Goal: Contribute content: Add original content to the website for others to see

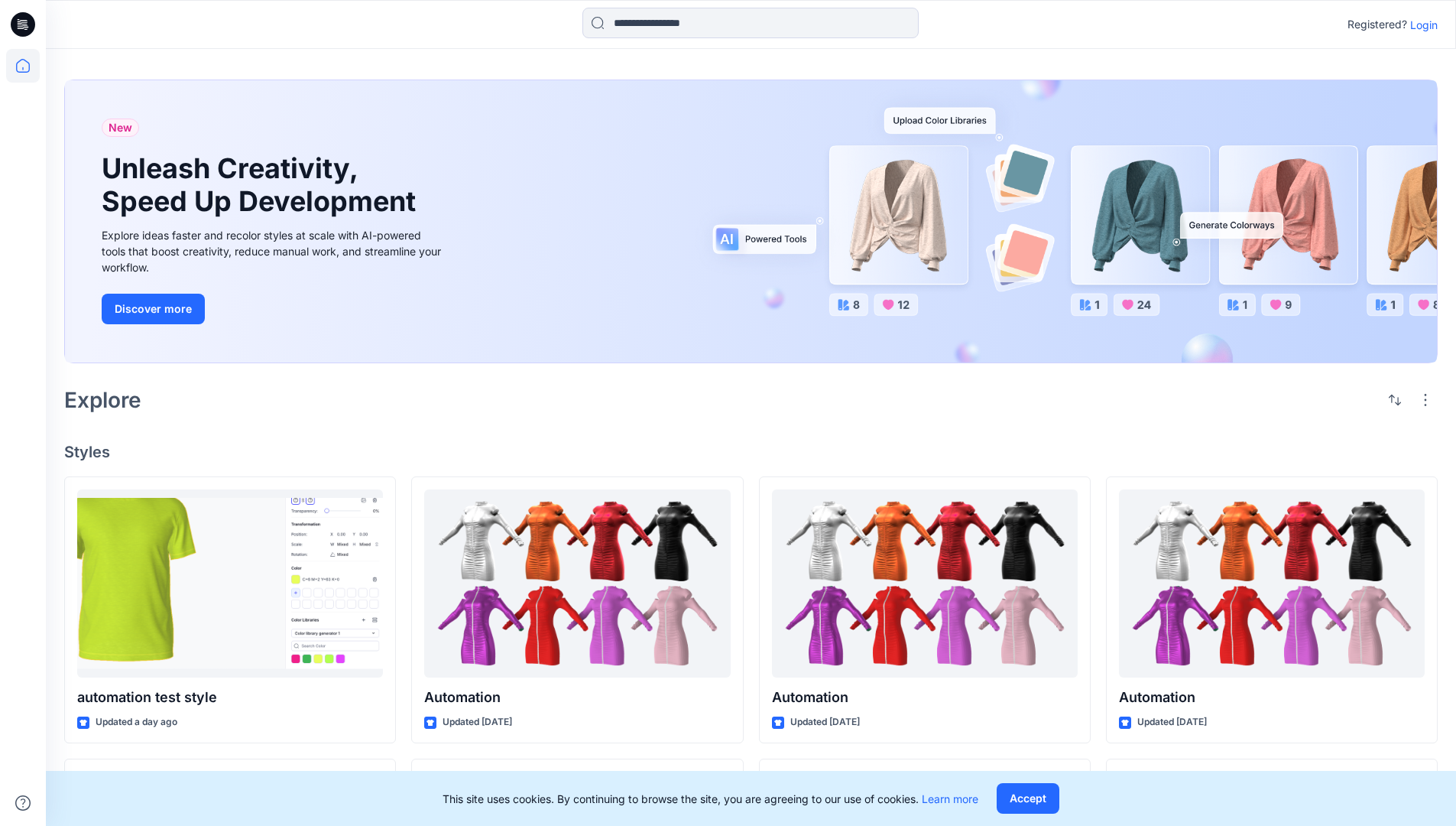
click at [1420, 24] on p "Login" at bounding box center [1423, 24] width 28 height 16
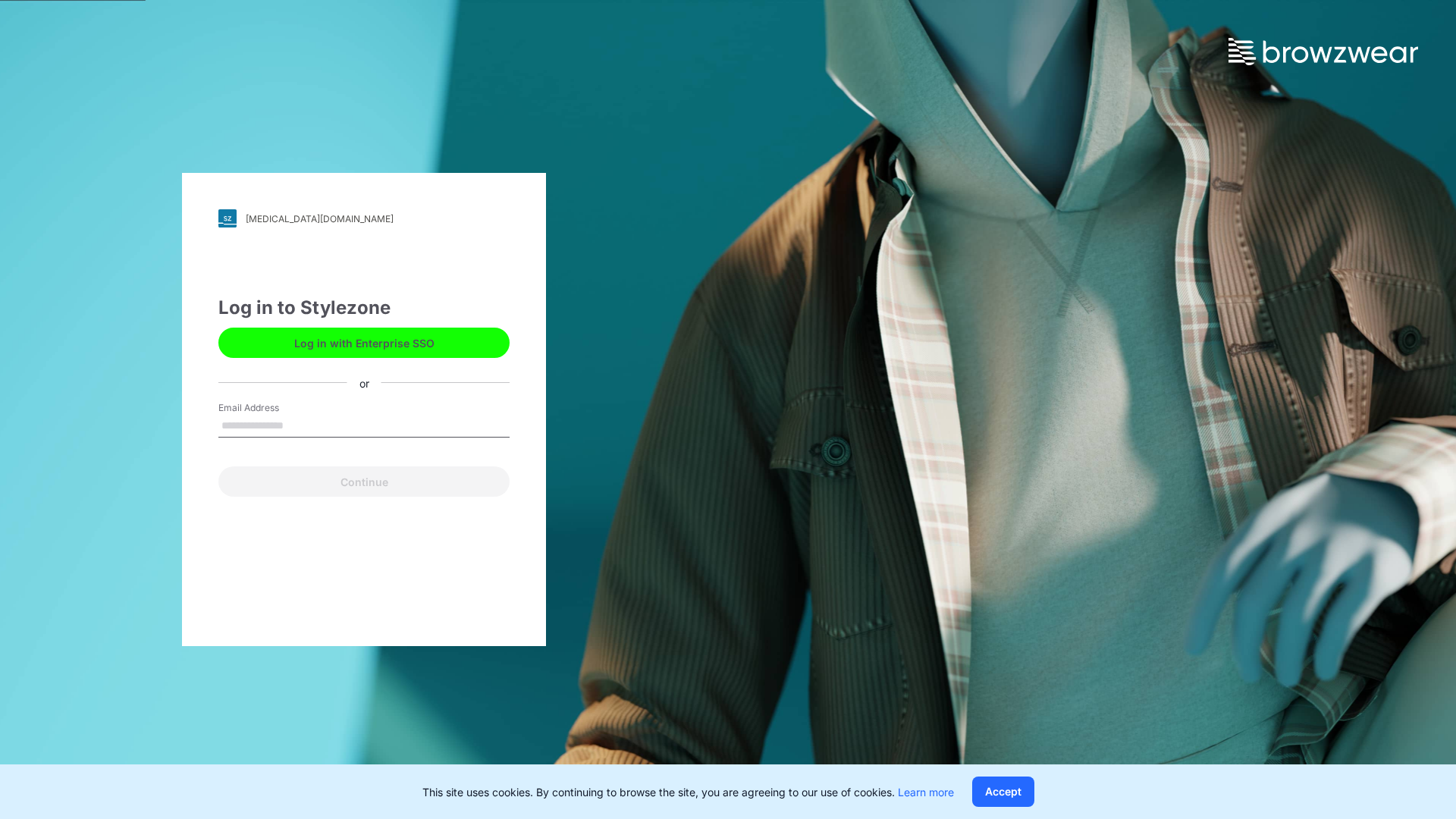
click at [300, 425] on input "Email Address" at bounding box center [364, 426] width 291 height 23
type input "*******"
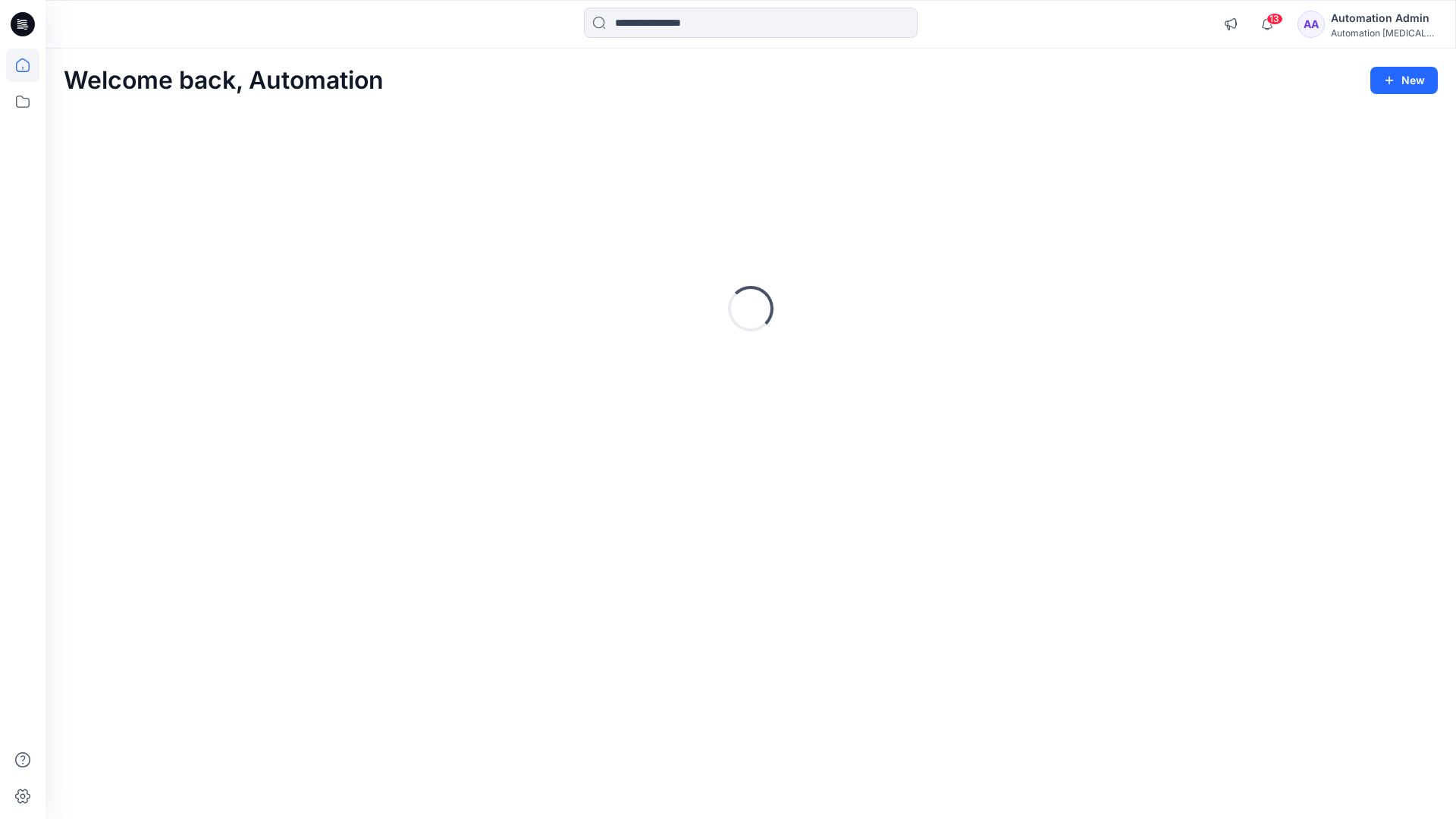
click at [29, 66] on icon at bounding box center [22, 65] width 13 height 13
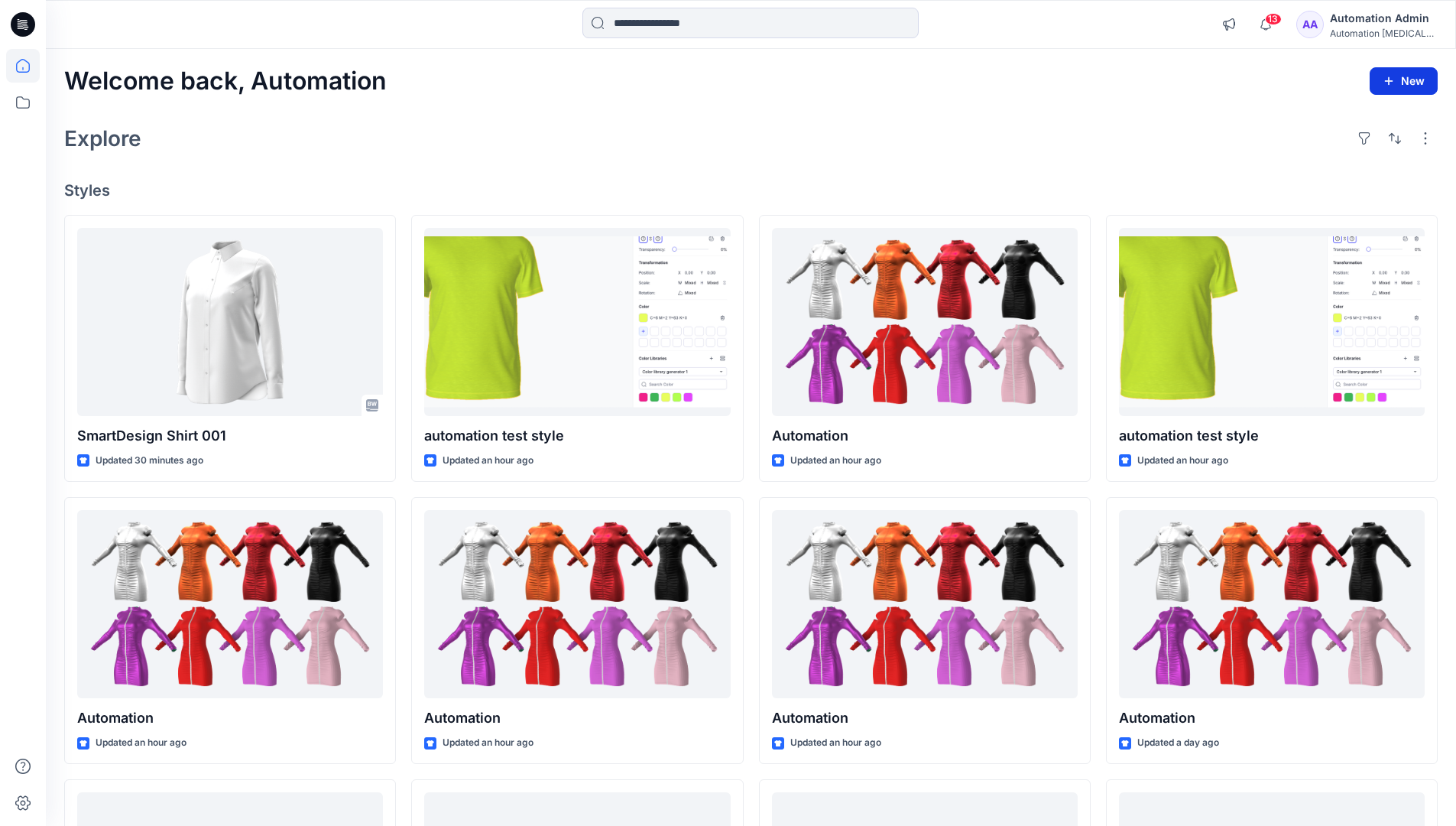
click at [1391, 85] on icon "button" at bounding box center [1389, 81] width 13 height 13
click at [1326, 120] on button "New Style" at bounding box center [1369, 119] width 131 height 31
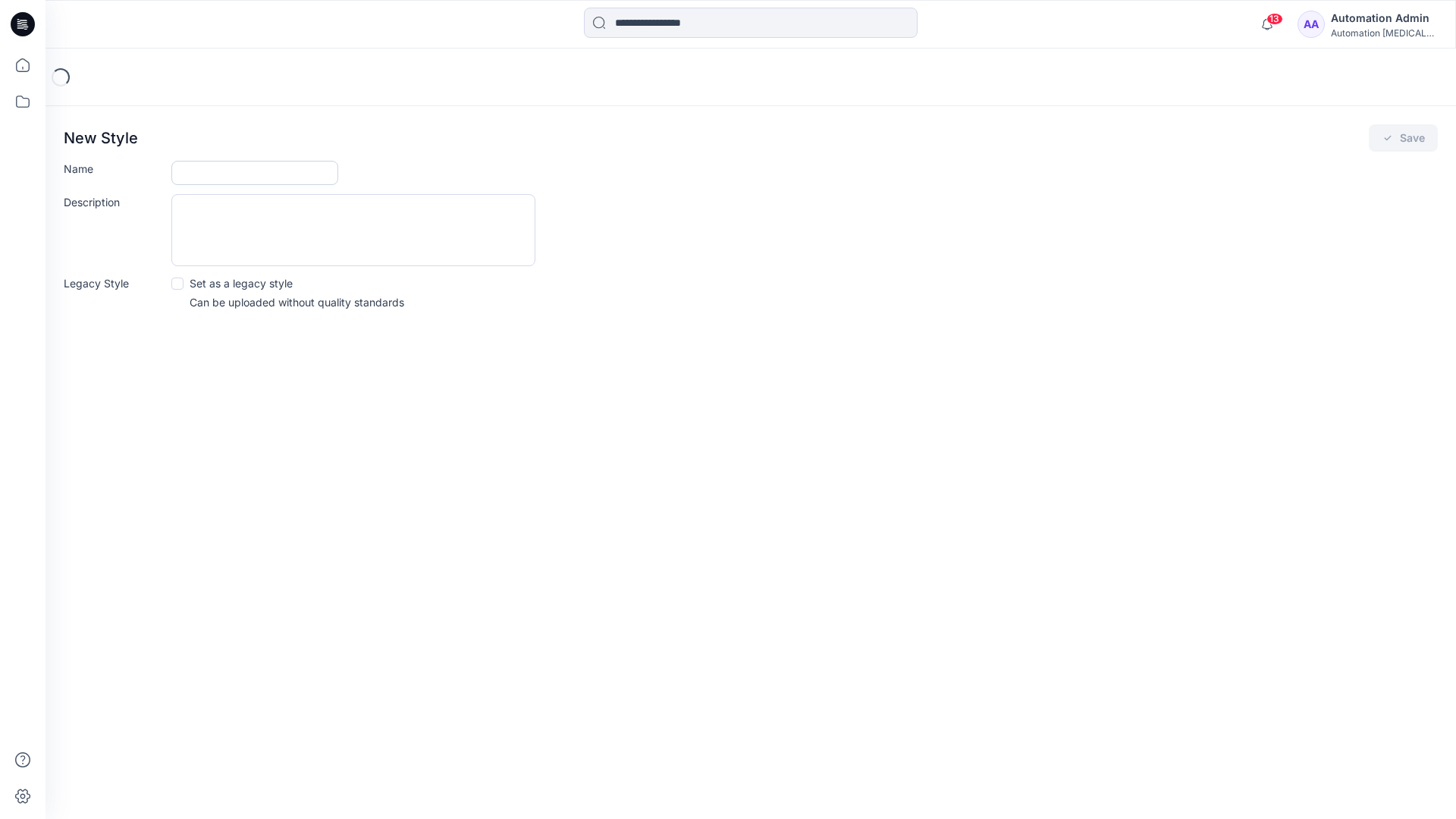
click at [202, 169] on input "Name" at bounding box center [255, 173] width 167 height 24
type input "**********"
click at [1419, 137] on button "Save" at bounding box center [1404, 137] width 69 height 27
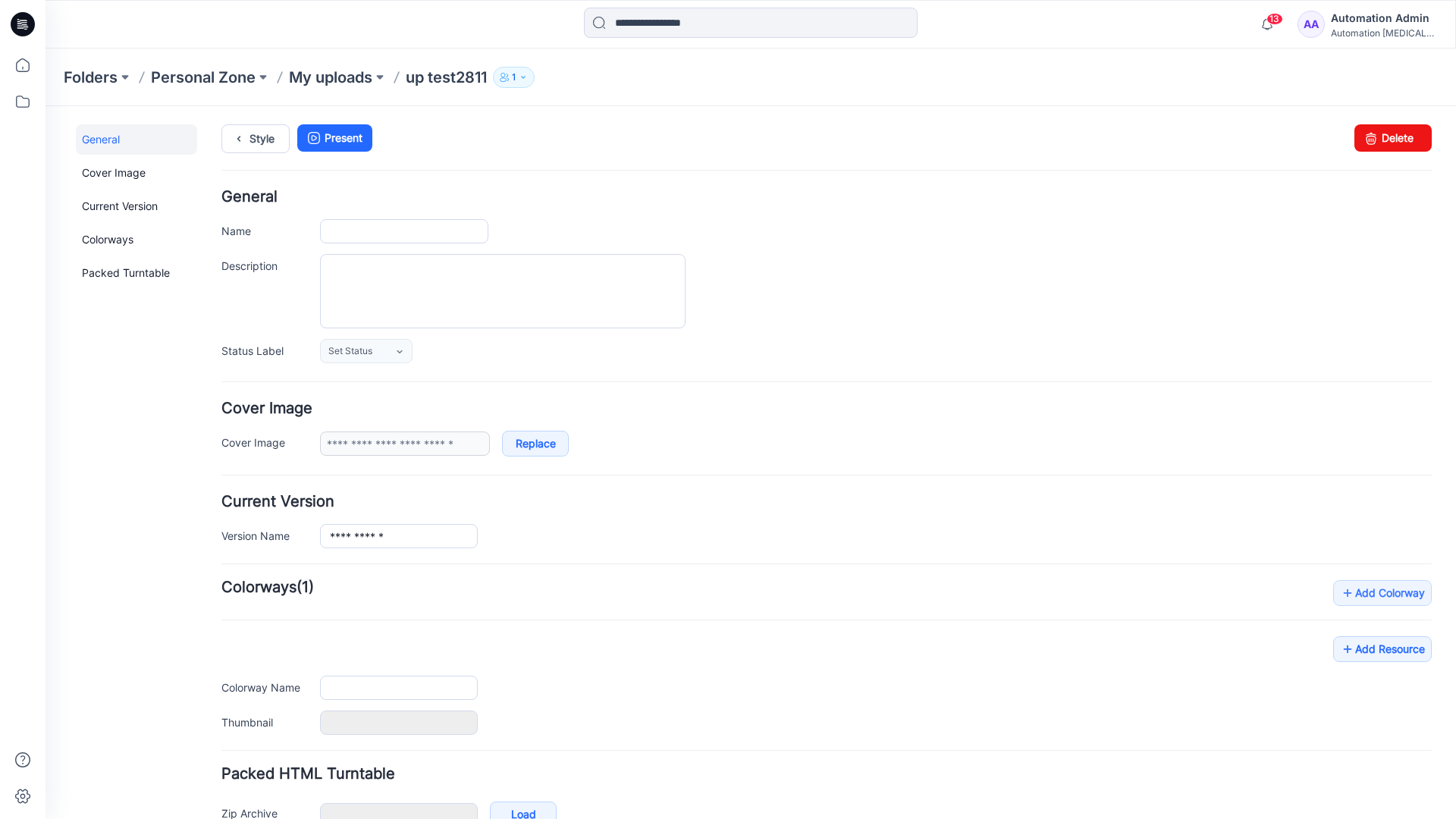
type input "**********"
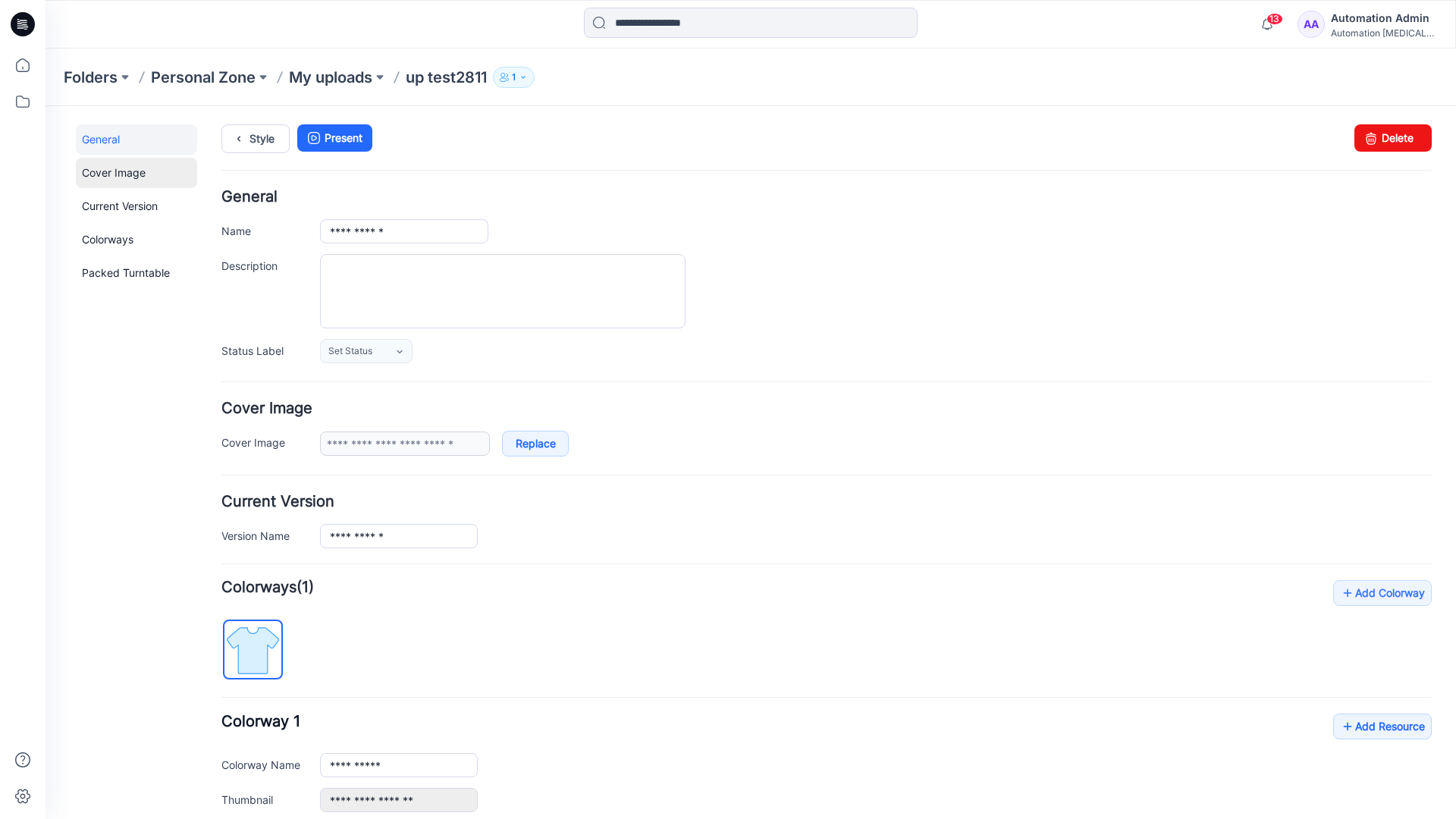
click at [112, 171] on link "Cover Image" at bounding box center [136, 173] width 121 height 30
click at [105, 202] on link "Current Version" at bounding box center [136, 206] width 121 height 30
click at [111, 237] on link "Colorways" at bounding box center [136, 239] width 121 height 30
click at [115, 274] on link "Packed Turntable" at bounding box center [136, 272] width 121 height 30
click at [1372, 144] on link "Delete" at bounding box center [1393, 137] width 77 height 27
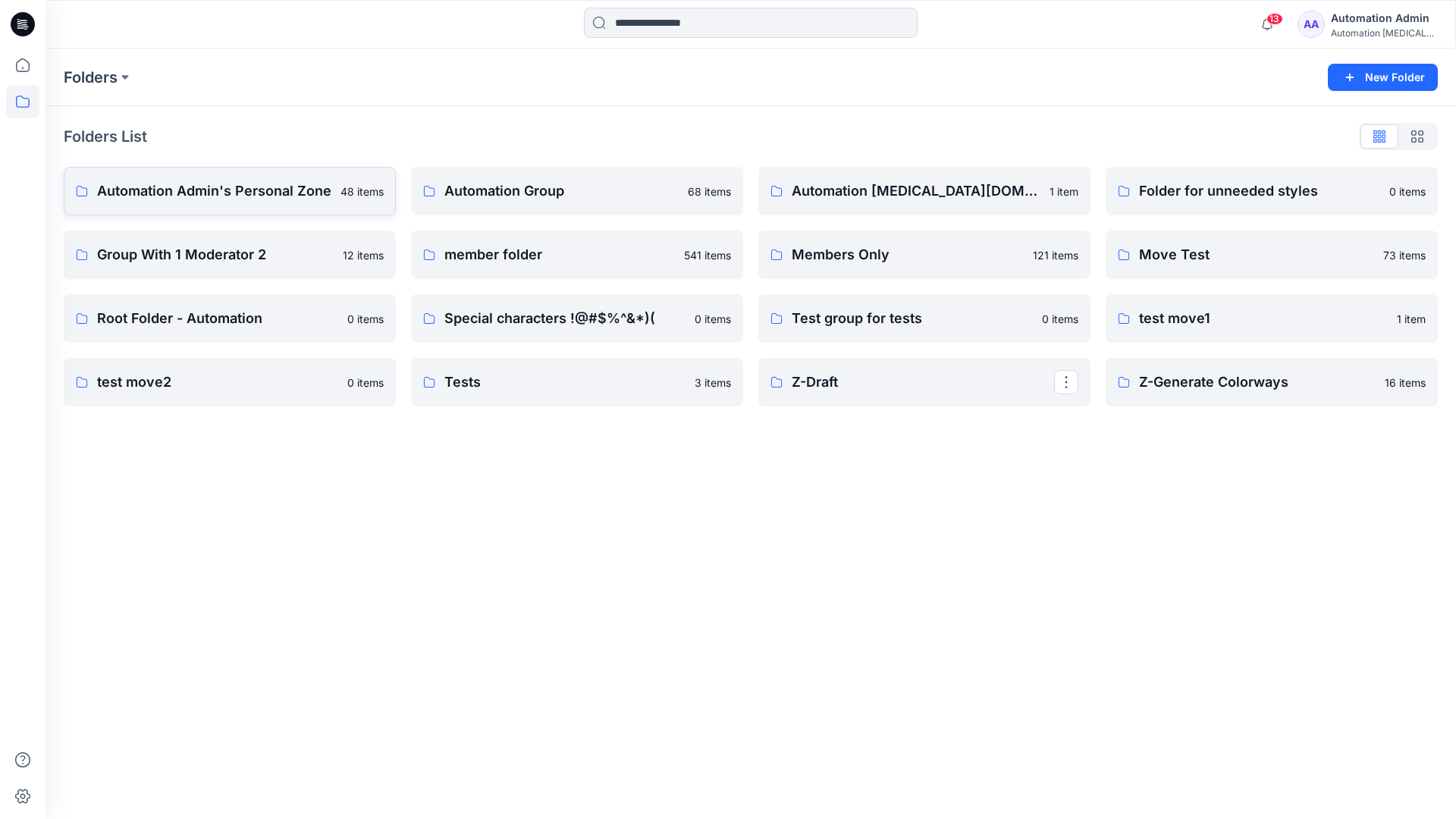
click at [242, 196] on p "Automation Admin's Personal Zone" at bounding box center [214, 191] width 234 height 21
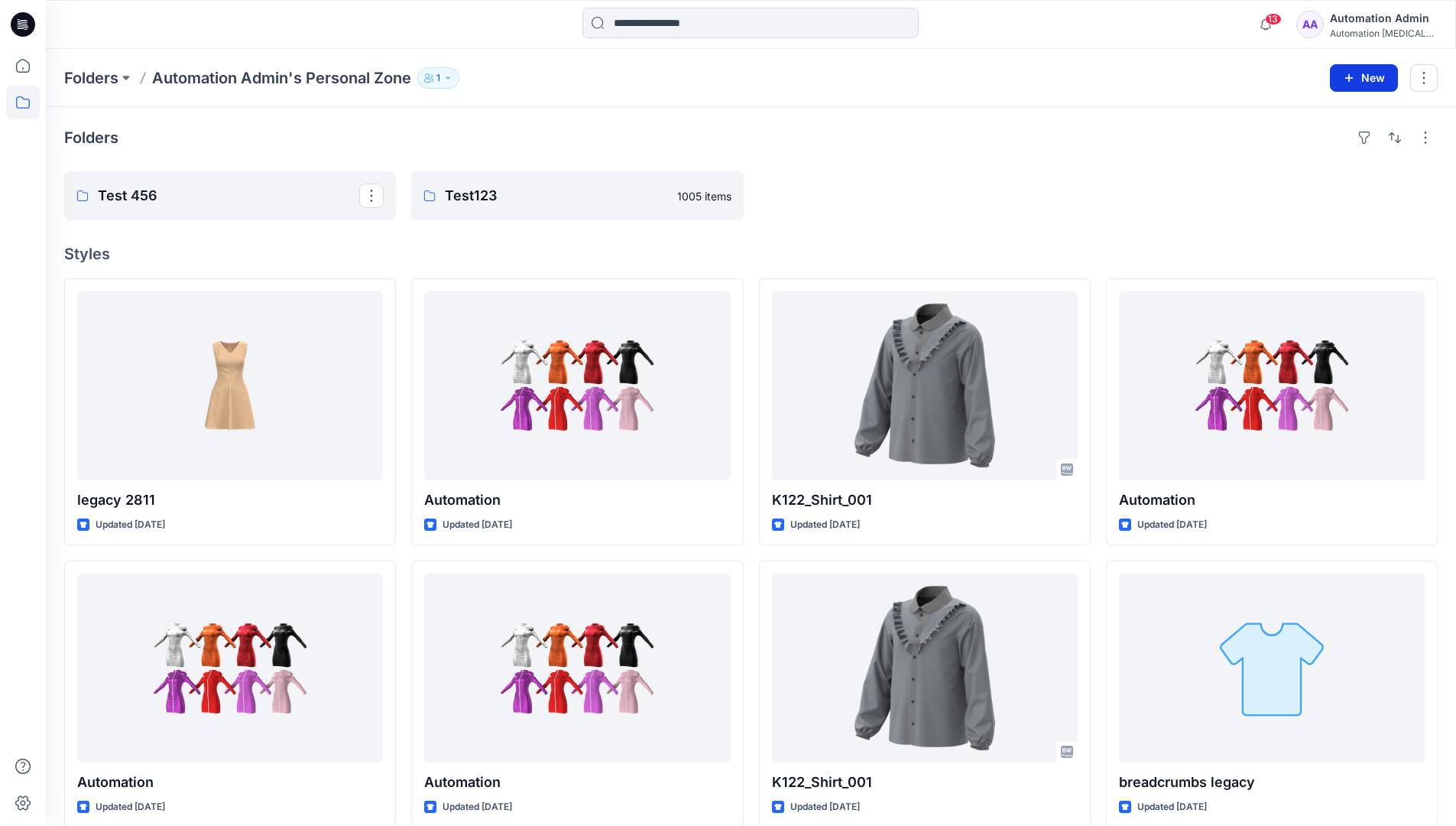
click at [1347, 75] on icon "button" at bounding box center [1349, 78] width 13 height 13
click at [1332, 114] on p "New Style" at bounding box center [1316, 116] width 51 height 18
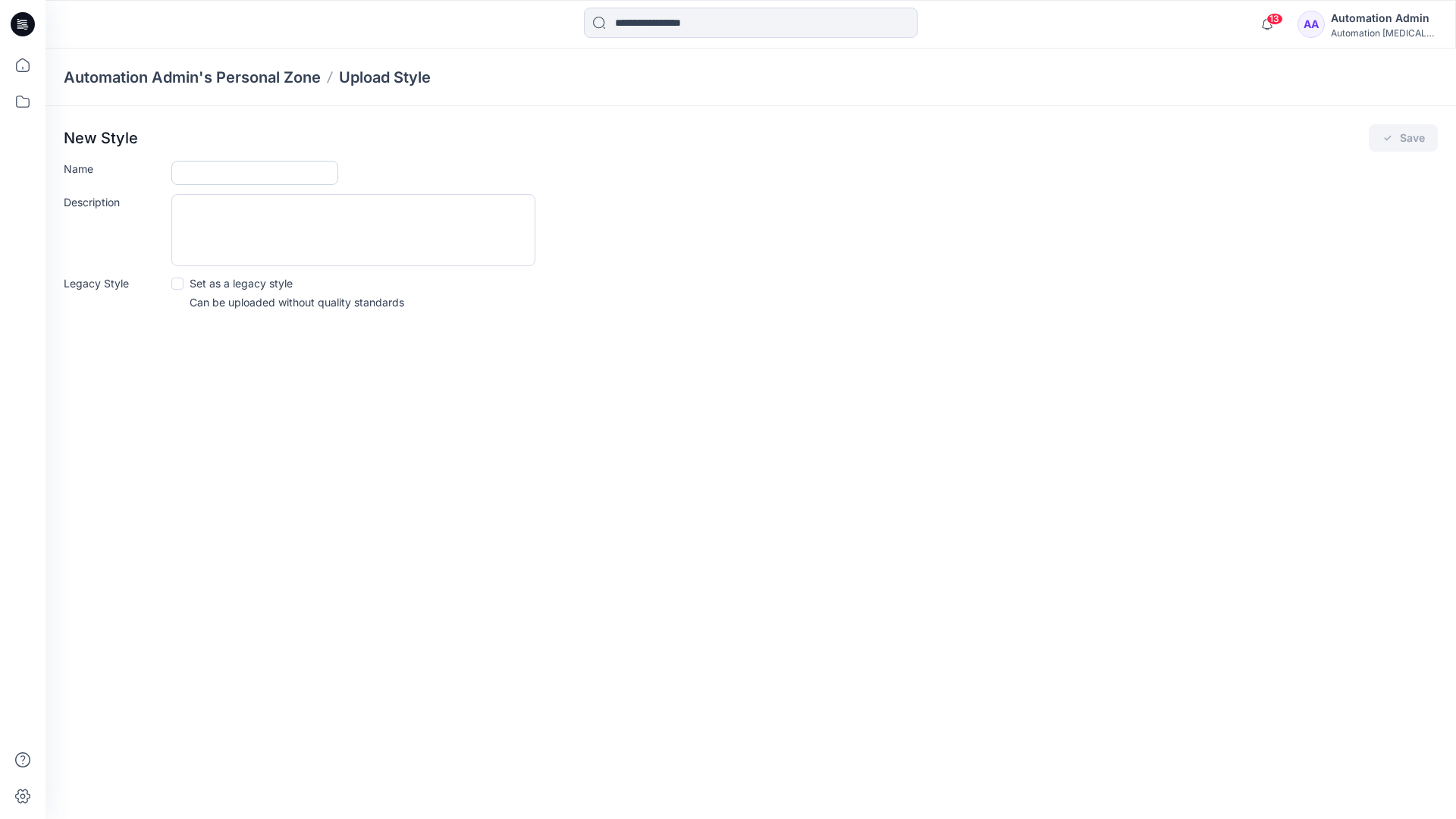
click at [201, 169] on input "Name" at bounding box center [255, 173] width 167 height 24
type input "**********"
click at [179, 282] on span at bounding box center [177, 283] width 12 height 12
click at [1408, 141] on button "Save" at bounding box center [1404, 137] width 69 height 27
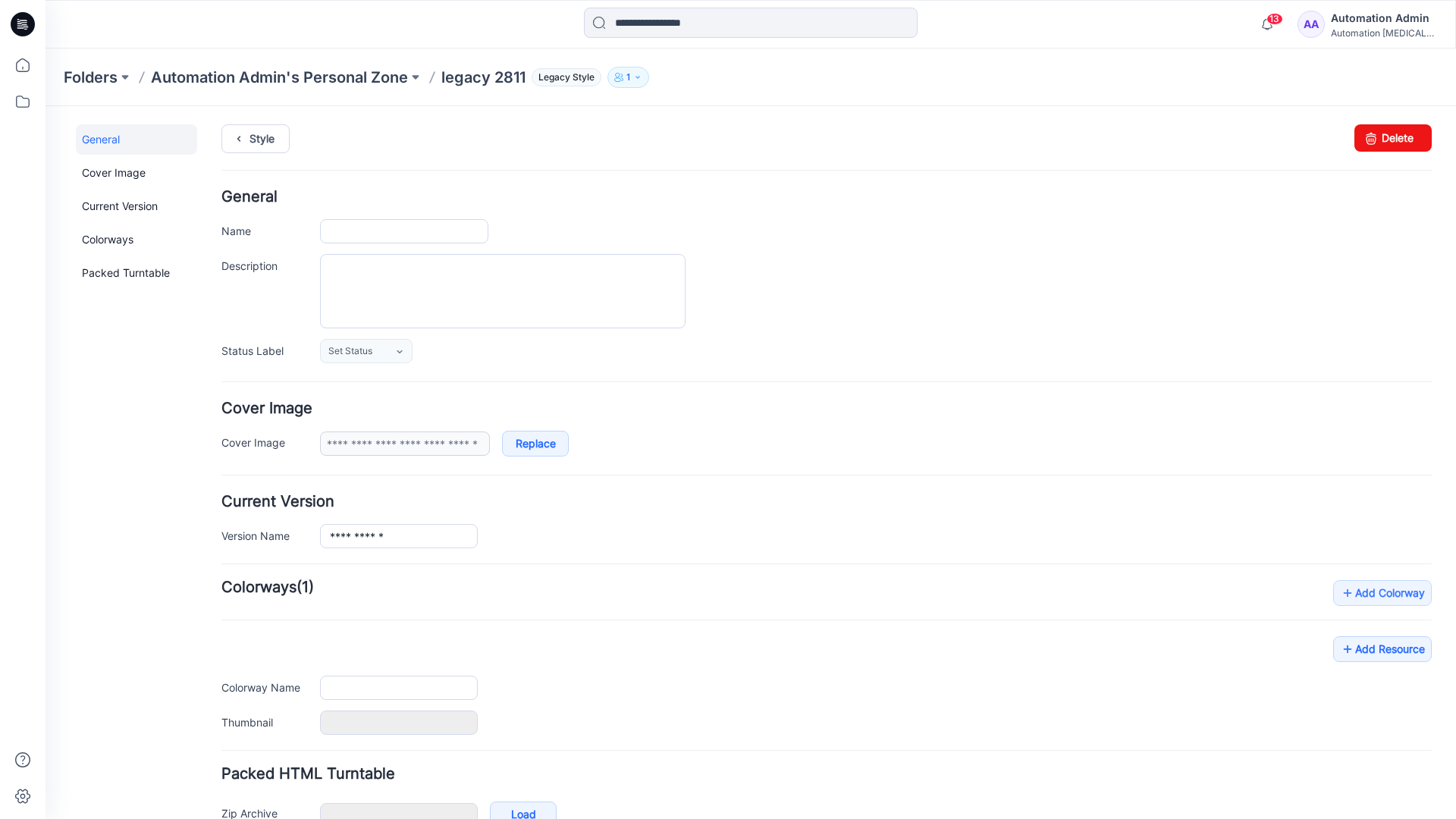
type input "**********"
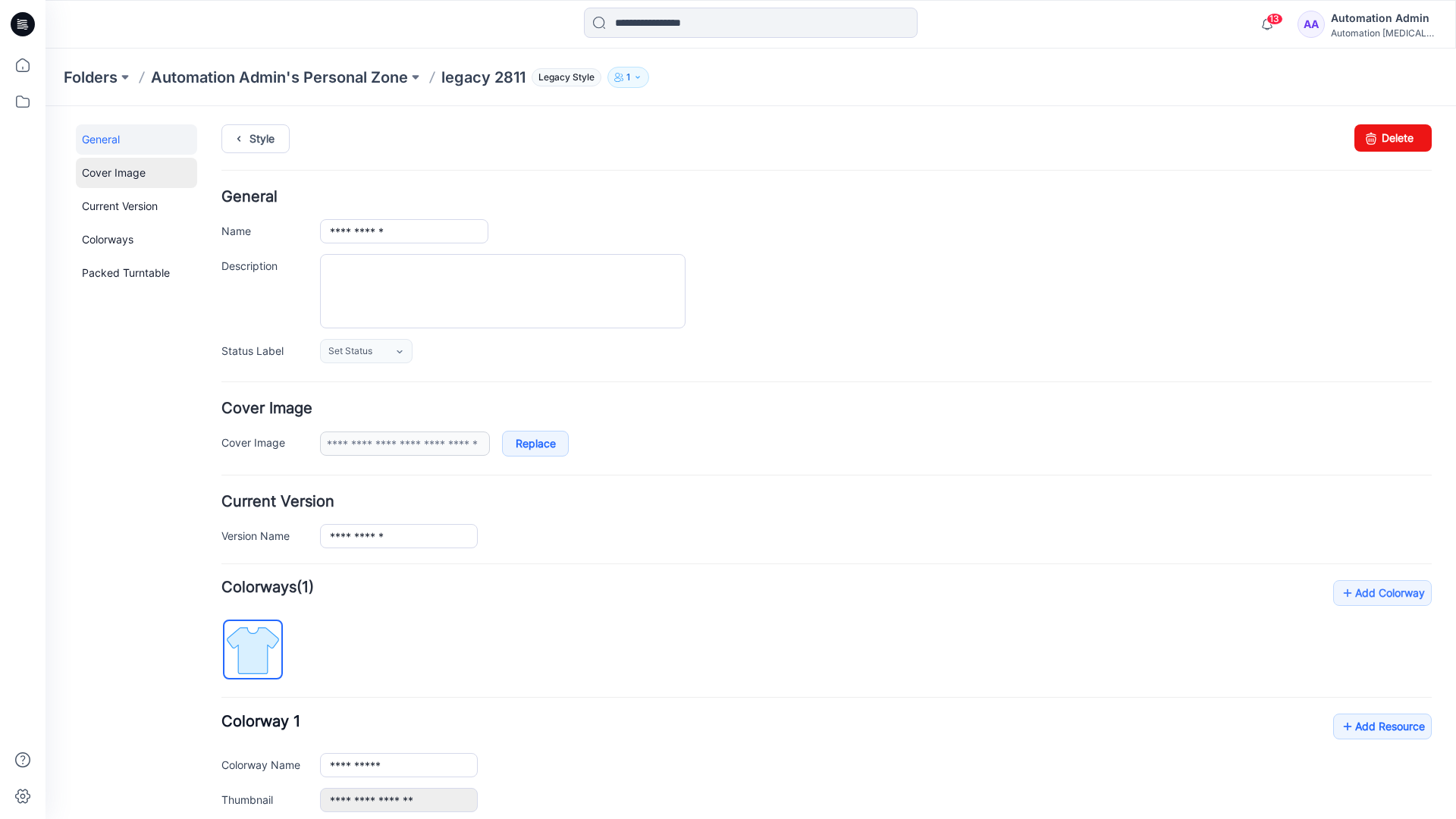
click at [116, 173] on link "Cover Image" at bounding box center [136, 173] width 121 height 30
click at [116, 211] on link "Current Version" at bounding box center [136, 206] width 121 height 30
click at [112, 238] on link "Colorways" at bounding box center [136, 239] width 121 height 30
click at [120, 273] on link "Packed Turntable" at bounding box center [136, 272] width 121 height 30
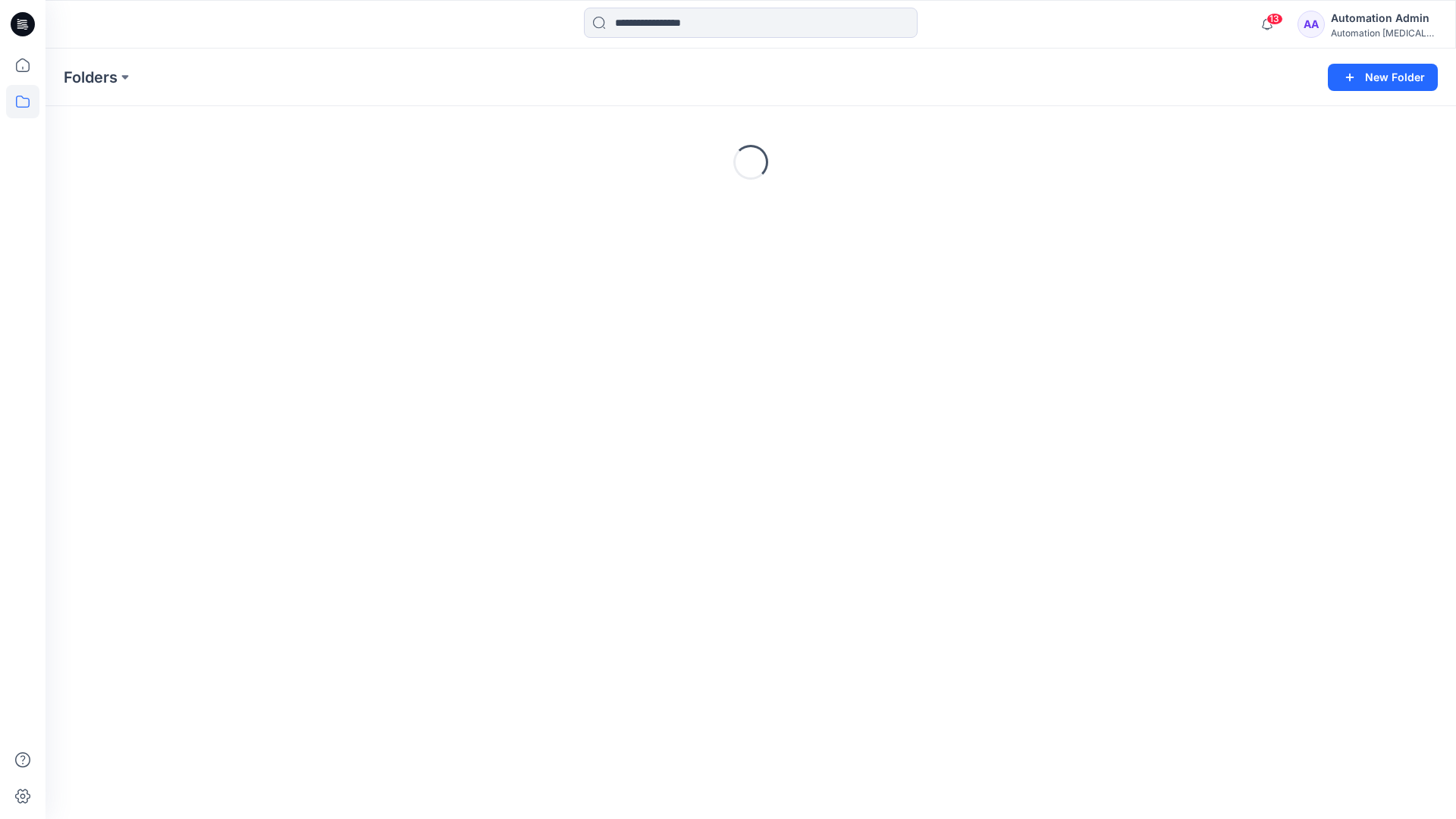
click at [1377, 33] on div "Automation [MEDICAL_DATA]..." at bounding box center [1384, 33] width 106 height 12
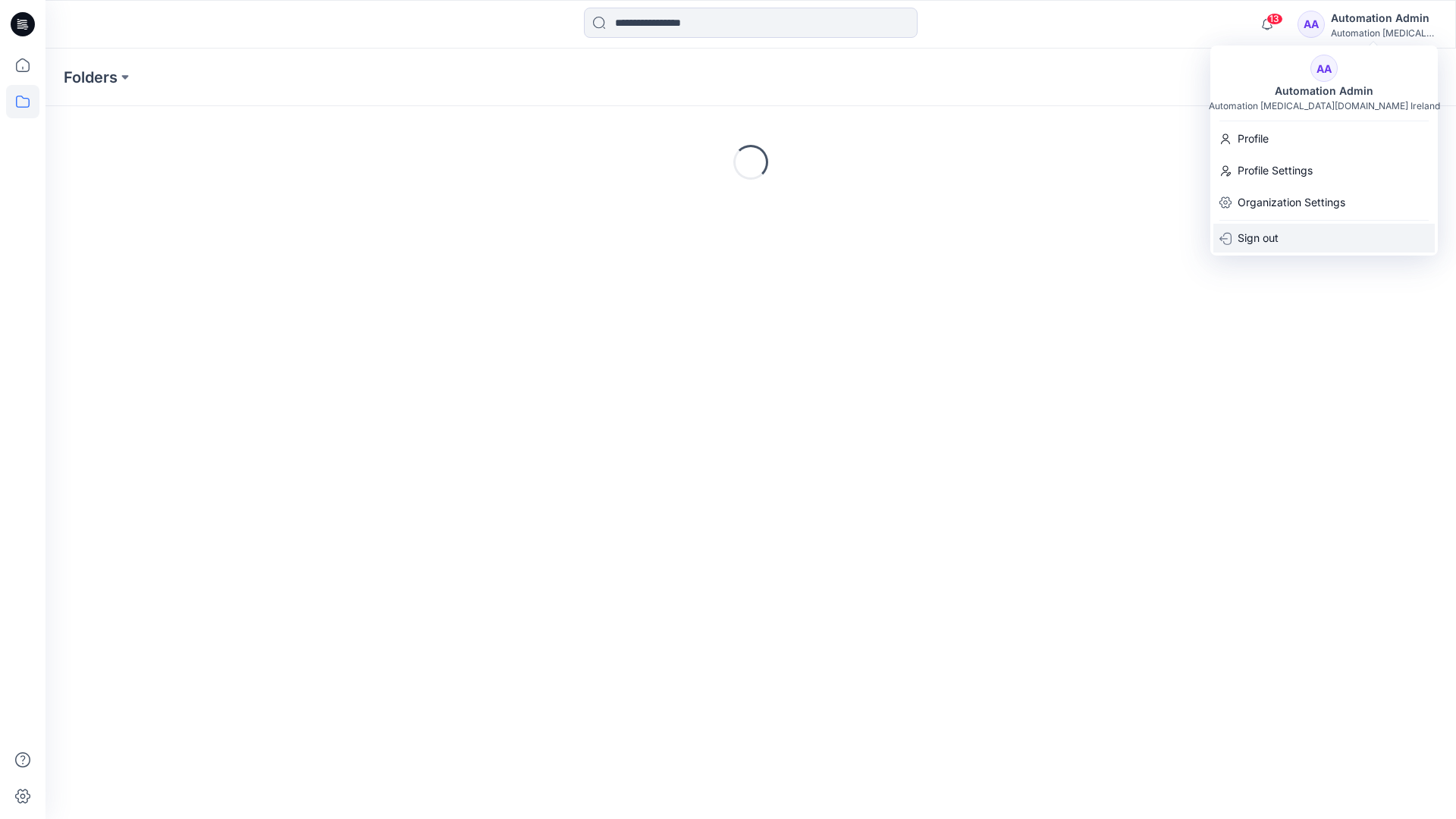
click at [1266, 236] on p "Sign out" at bounding box center [1258, 237] width 41 height 29
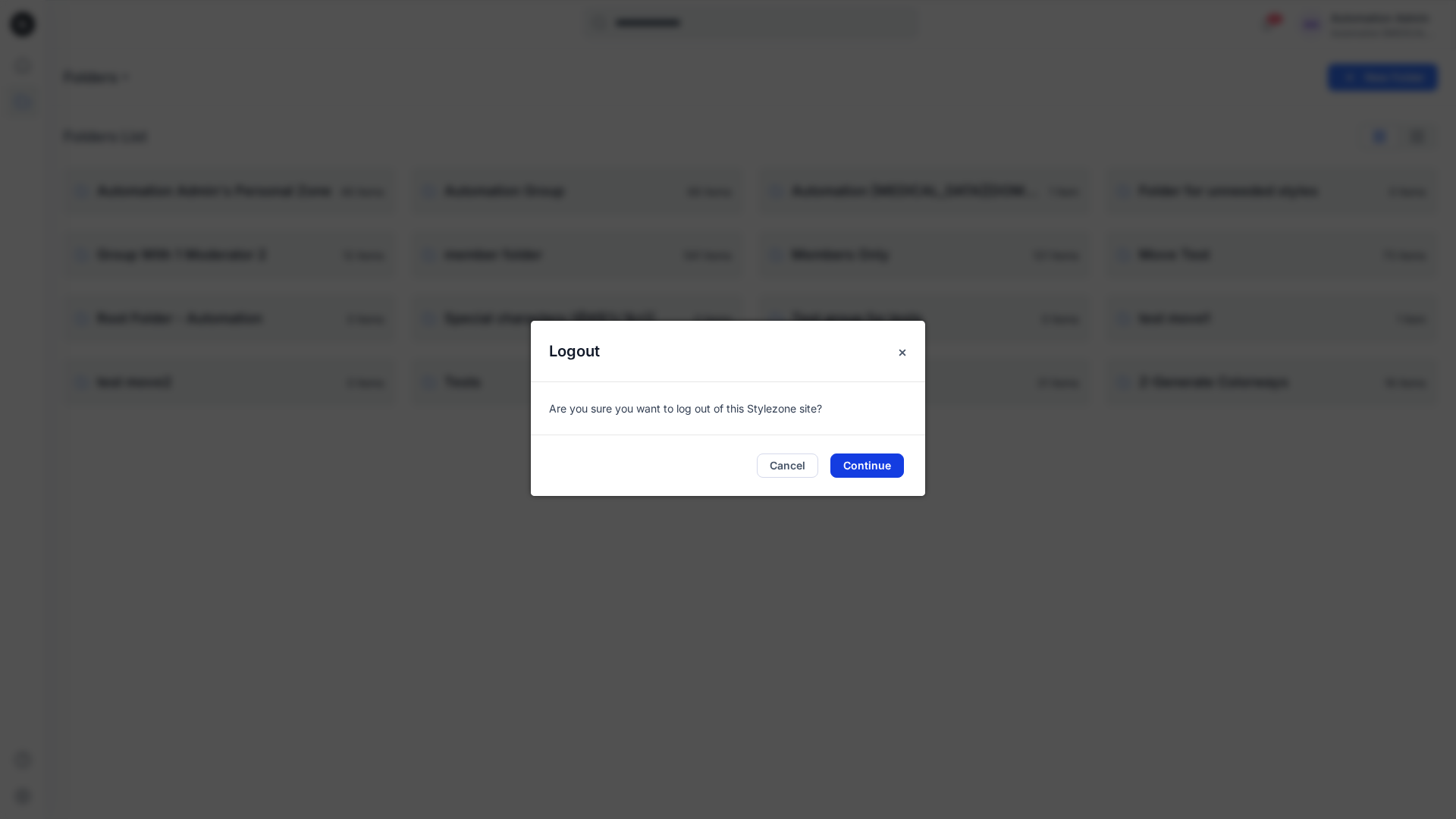
click at [883, 460] on button "Continue" at bounding box center [867, 465] width 73 height 24
